Goal: Consume media (video, audio)

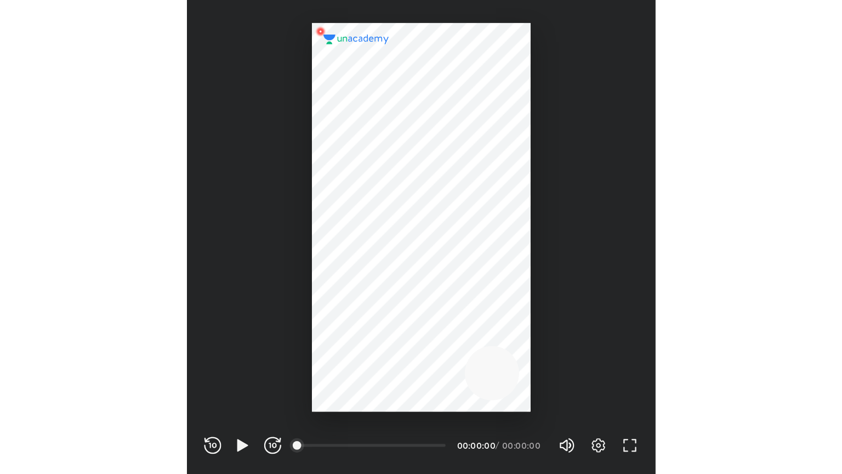
scroll to position [364, 360]
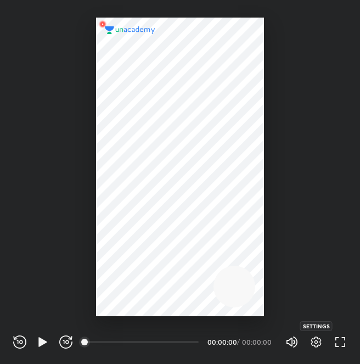
click at [309, 343] on icon "button" at bounding box center [315, 341] width 13 height 13
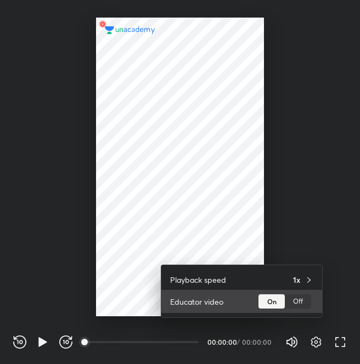
click at [296, 303] on div "Off" at bounding box center [298, 301] width 26 height 14
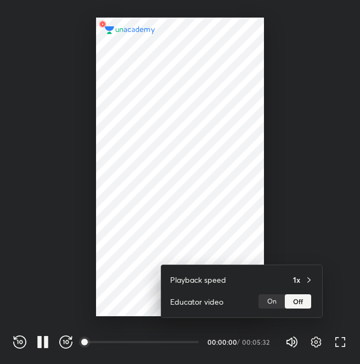
click at [338, 348] on div at bounding box center [180, 182] width 360 height 364
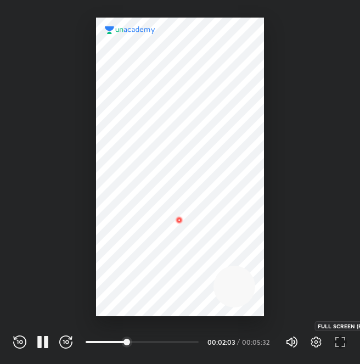
click at [335, 342] on icon "button" at bounding box center [339, 341] width 13 height 13
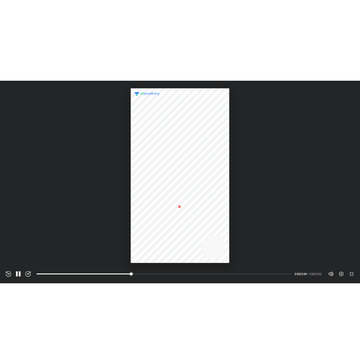
scroll to position [474, 842]
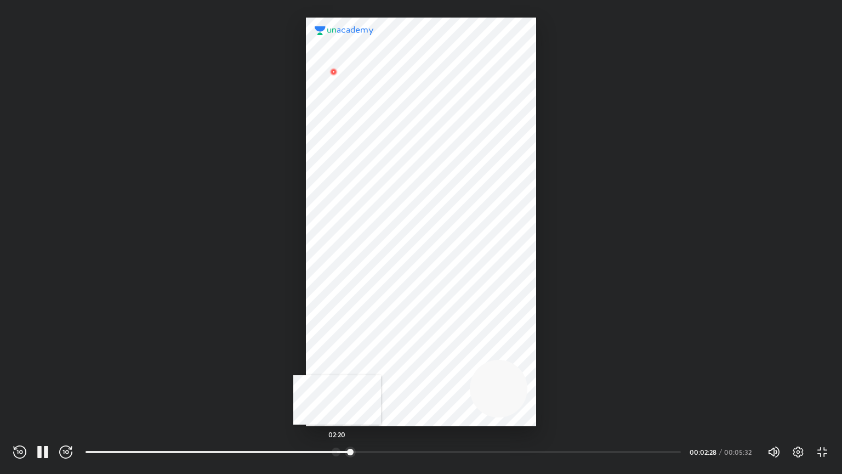
click at [337, 363] on div at bounding box center [336, 452] width 9 height 9
click at [359, 363] on div "Settings EXIT FULL SCREEN (F)" at bounding box center [805, 451] width 48 height 13
click at [359, 363] on icon "button" at bounding box center [799, 451] width 10 height 11
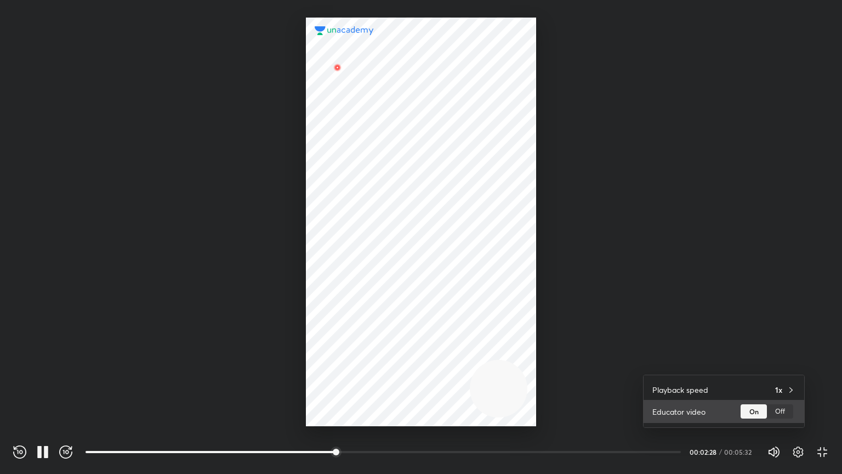
click at [359, 363] on div "Off" at bounding box center [780, 411] width 26 height 14
click at [300, 363] on div at bounding box center [421, 237] width 842 height 474
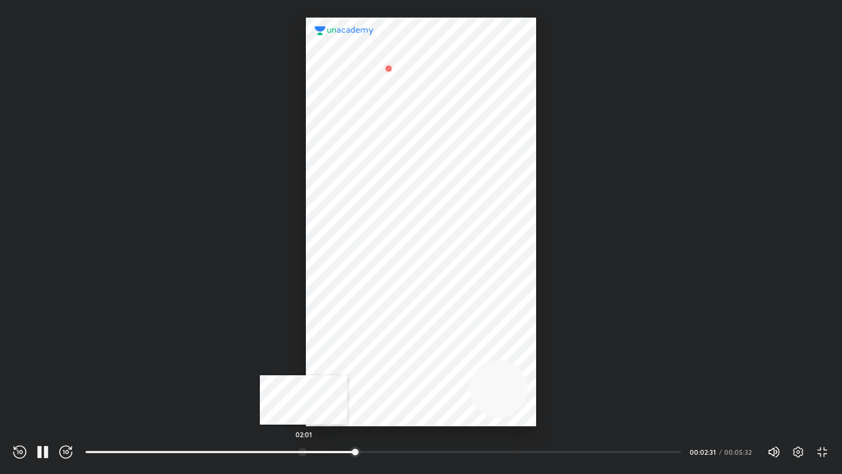
click at [304, 363] on div at bounding box center [302, 452] width 9 height 9
click at [359, 363] on div "Volume (M) 100% Settings EXIT FULL SCREEN (F)" at bounding box center [798, 452] width 61 height 16
click at [359, 363] on icon "button" at bounding box center [799, 451] width 10 height 11
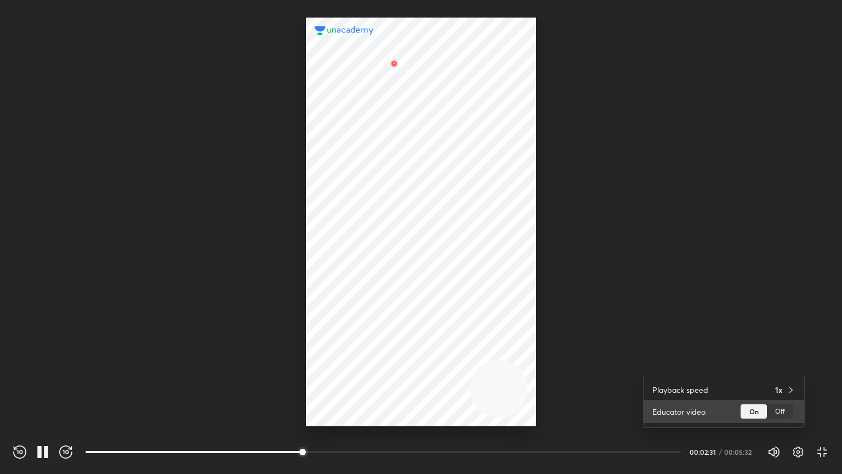
click at [359, 363] on div "Off" at bounding box center [780, 411] width 26 height 14
click at [359, 363] on div at bounding box center [421, 237] width 842 height 474
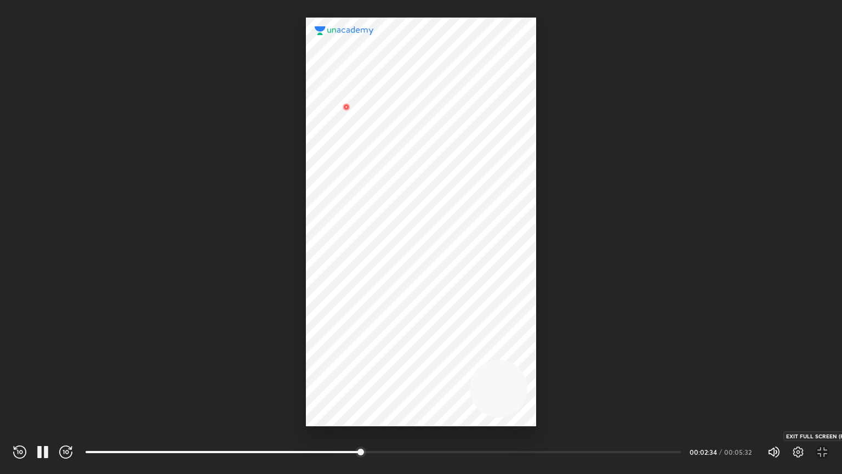
click at [359, 363] on icon "button" at bounding box center [822, 451] width 13 height 13
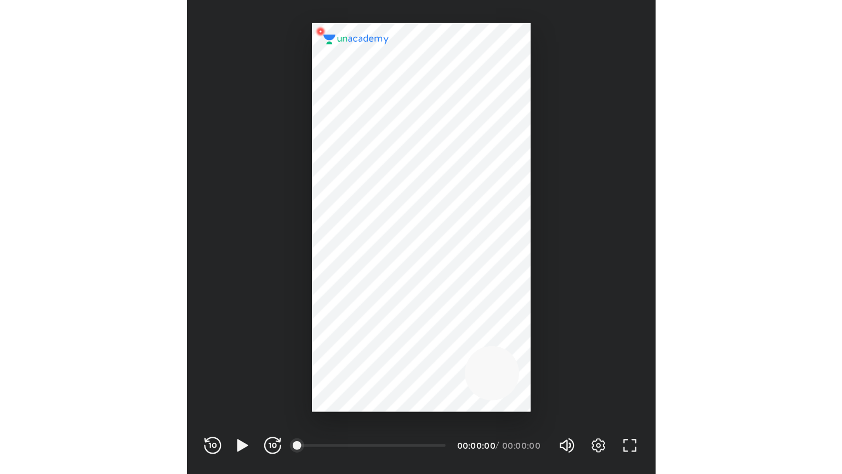
scroll to position [364, 360]
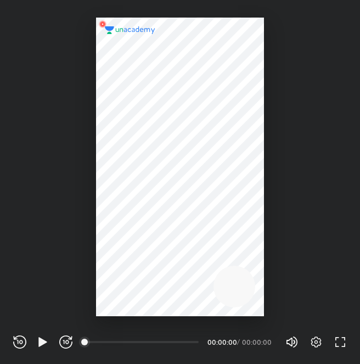
click at [309, 341] on div "Settings FULL SCREEN (F)" at bounding box center [322, 341] width 48 height 13
click at [316, 344] on icon "button" at bounding box center [315, 341] width 13 height 13
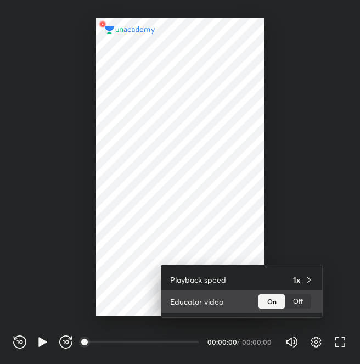
click at [300, 304] on div "Off" at bounding box center [298, 301] width 26 height 14
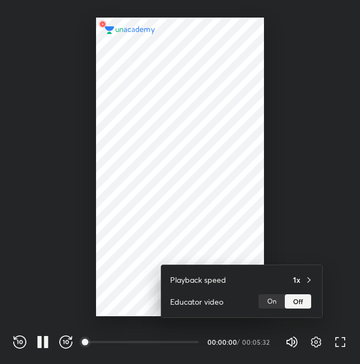
click at [340, 344] on div at bounding box center [180, 182] width 360 height 364
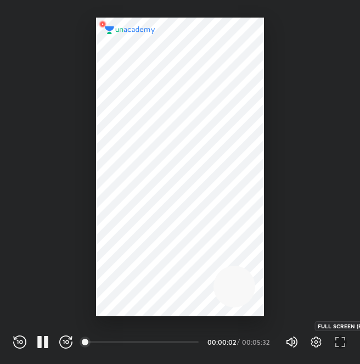
click at [335, 340] on icon "button" at bounding box center [339, 341] width 13 height 13
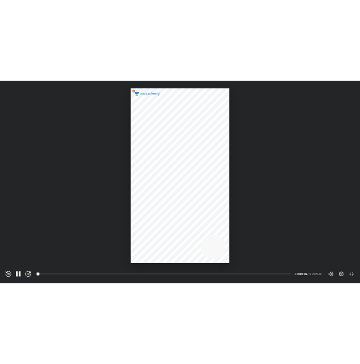
scroll to position [474, 842]
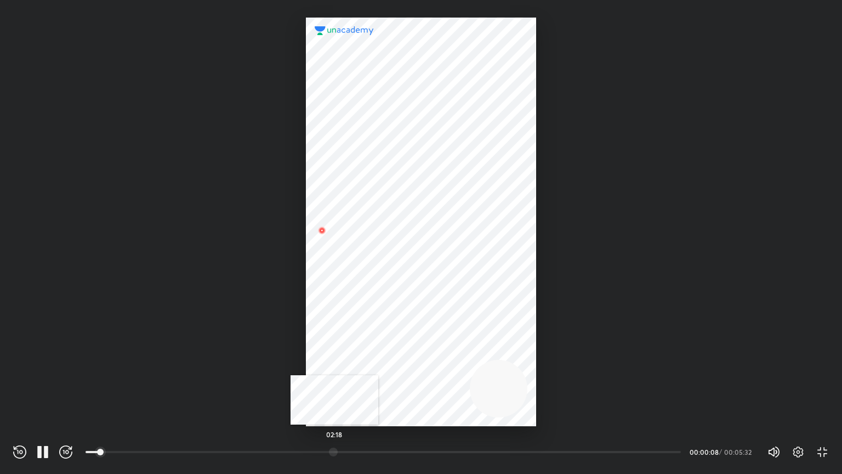
click at [335, 363] on div at bounding box center [333, 452] width 9 height 9
click at [359, 363] on icon "button" at bounding box center [798, 451] width 13 height 13
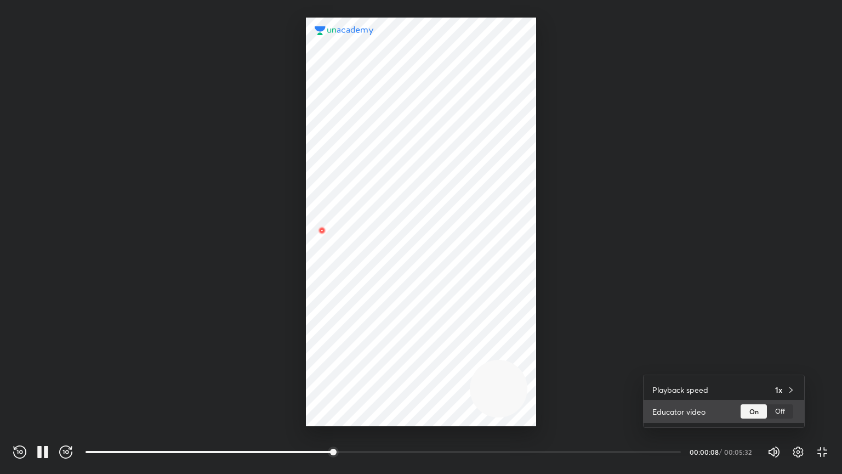
click at [359, 363] on div "Off" at bounding box center [780, 411] width 26 height 14
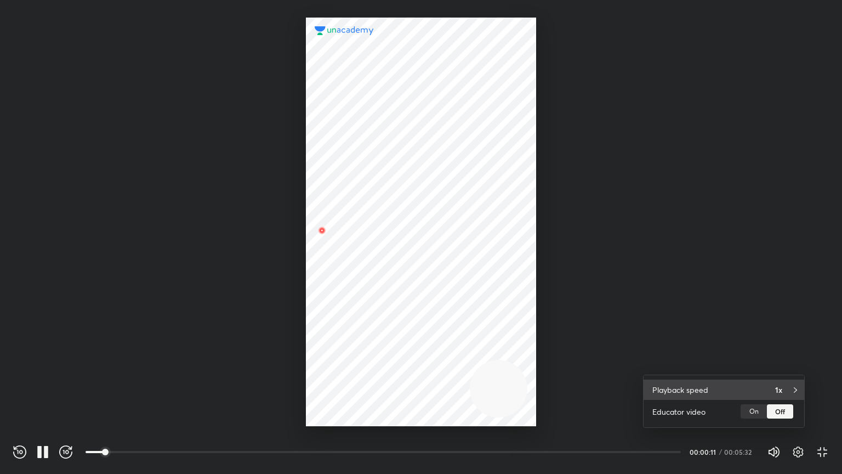
click at [359, 363] on div "1x" at bounding box center [786, 390] width 20 height 12
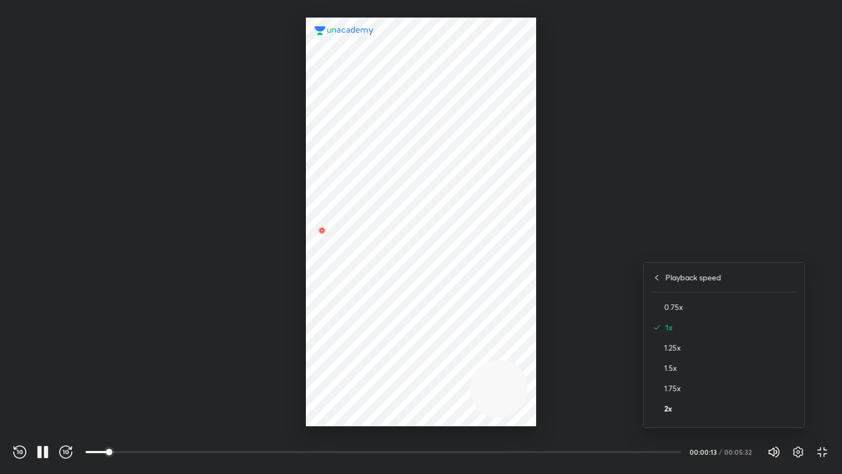
click at [359, 363] on h4 "2x" at bounding box center [730, 409] width 131 height 12
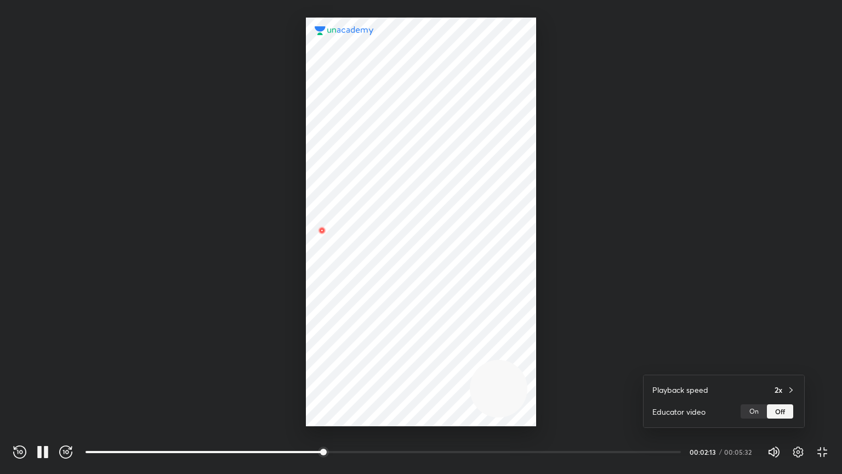
click at [336, 363] on div at bounding box center [421, 237] width 842 height 474
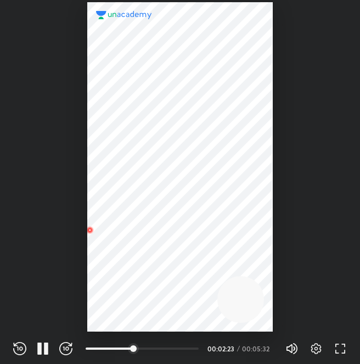
scroll to position [364, 360]
